Goal: Find specific page/section: Find specific page/section

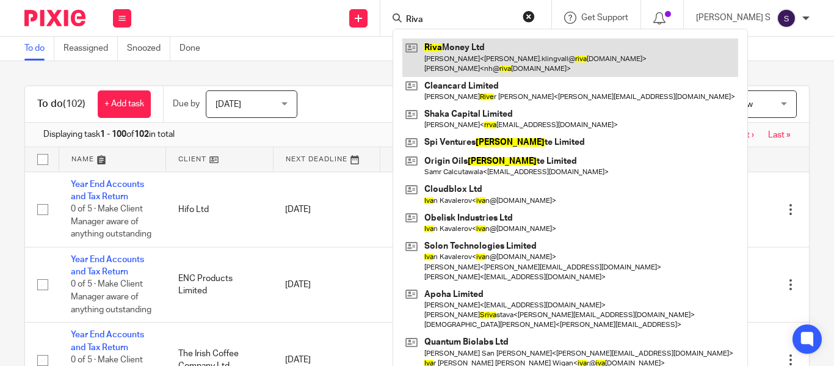
type input "Riva"
click at [533, 54] on link at bounding box center [570, 57] width 336 height 38
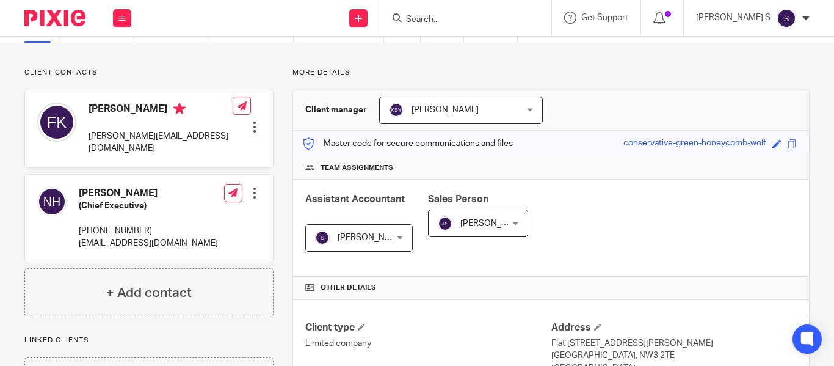
scroll to position [61, 0]
click at [461, 18] on input "Search" at bounding box center [460, 20] width 110 height 11
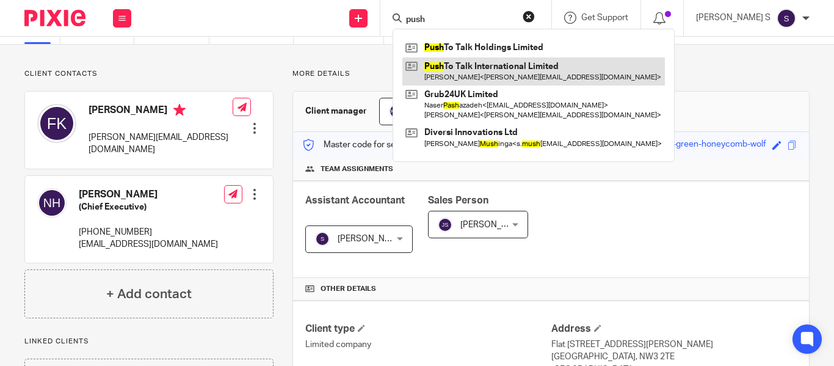
type input "push"
click at [515, 69] on link at bounding box center [533, 71] width 262 height 28
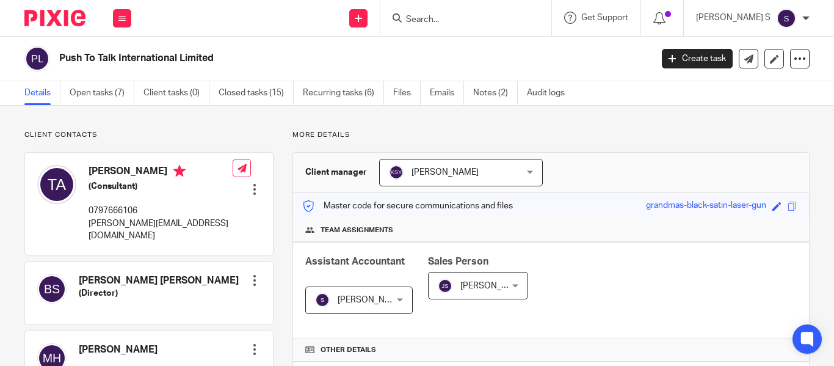
click at [455, 7] on div at bounding box center [465, 18] width 171 height 36
click at [450, 20] on input "Search" at bounding box center [460, 20] width 110 height 11
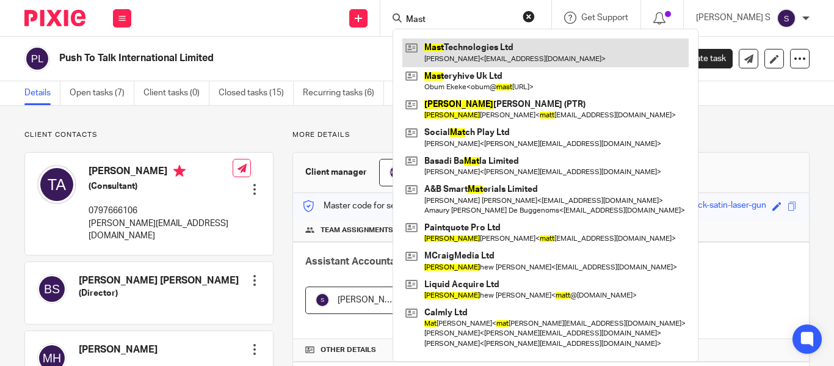
type input "Mast"
click at [472, 46] on link at bounding box center [545, 52] width 286 height 28
